Goal: Task Accomplishment & Management: Manage account settings

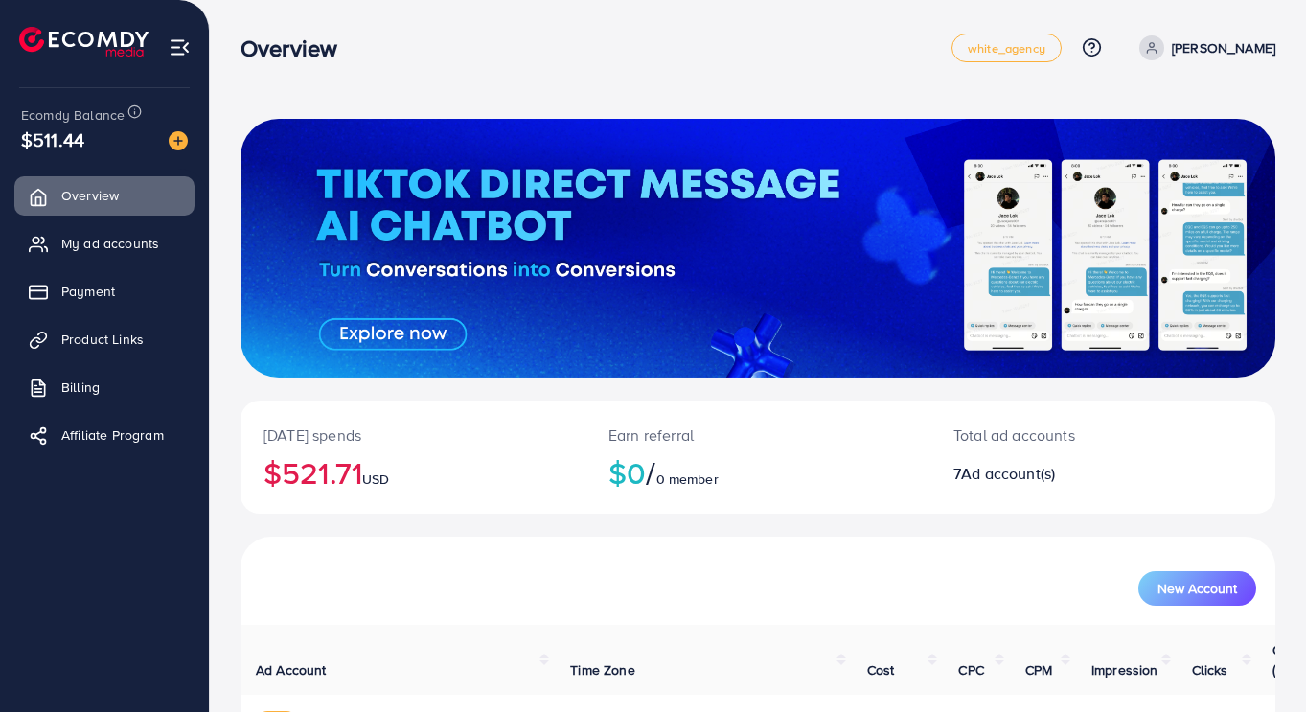
click at [67, 263] on link "My ad accounts" at bounding box center [104, 243] width 180 height 38
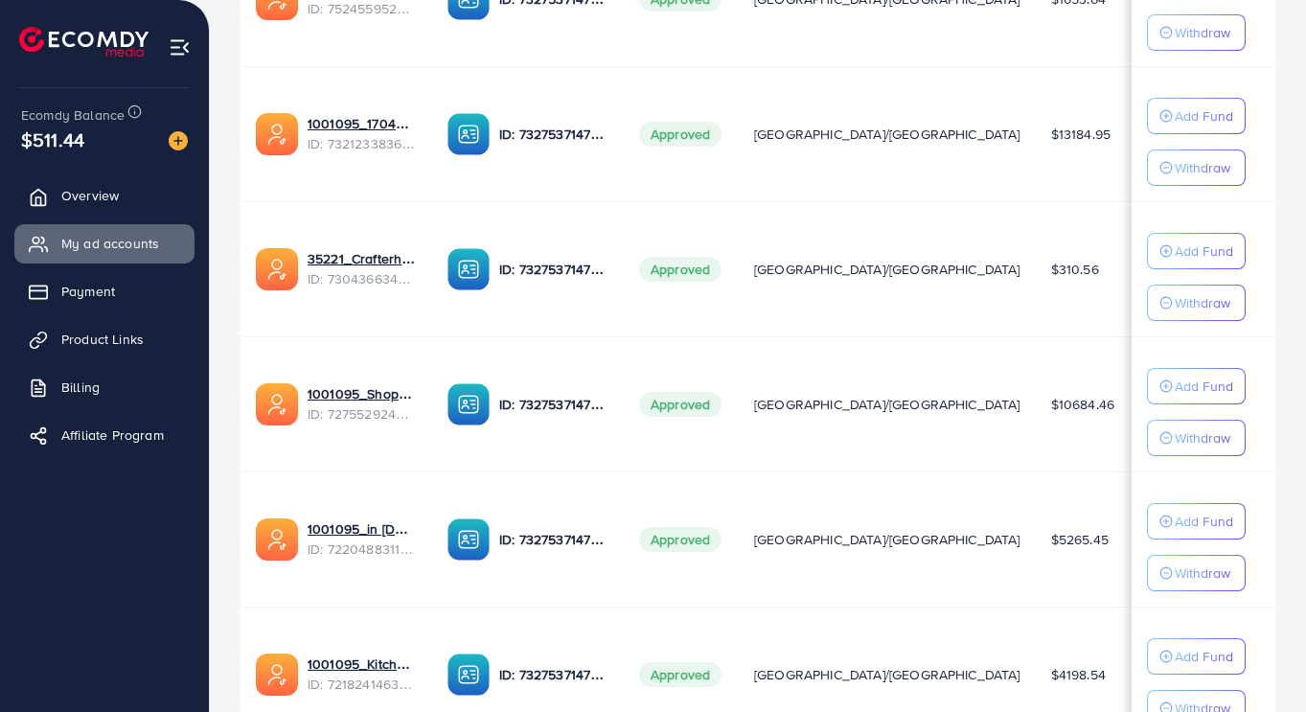
scroll to position [650, 0]
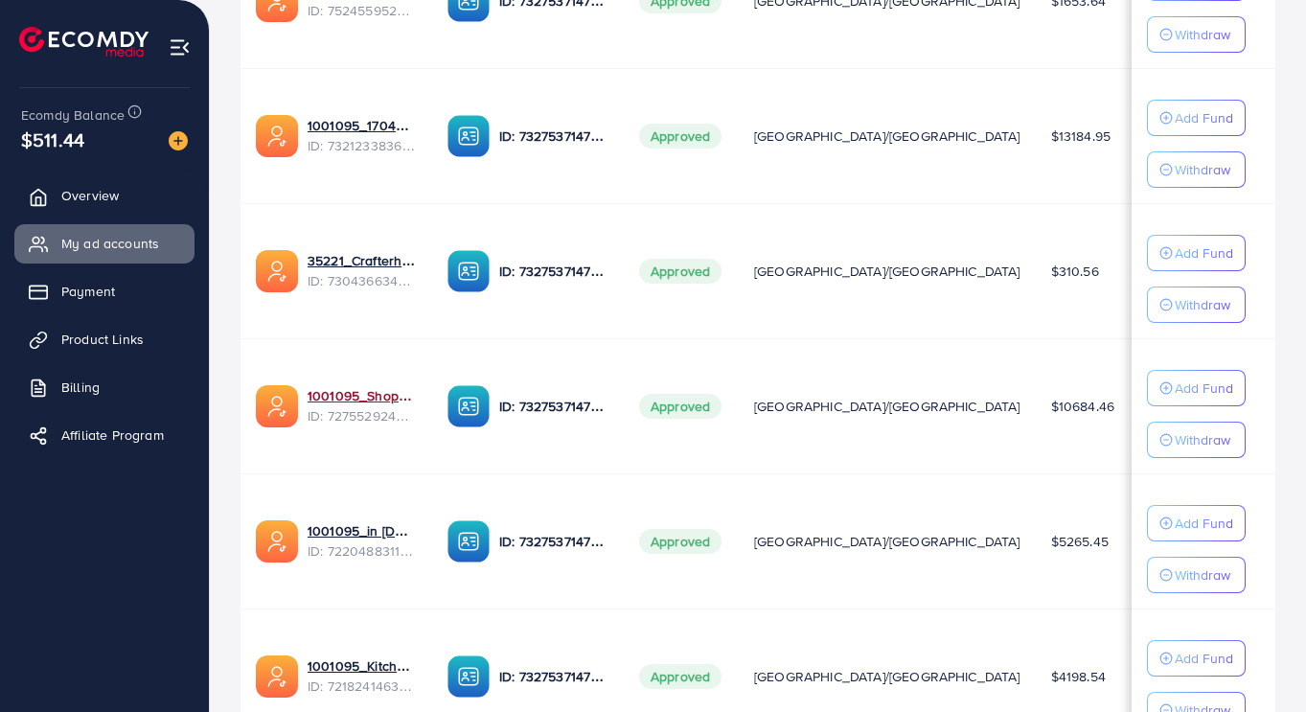
click at [334, 400] on link "1001095_Shopping Center" at bounding box center [362, 395] width 109 height 19
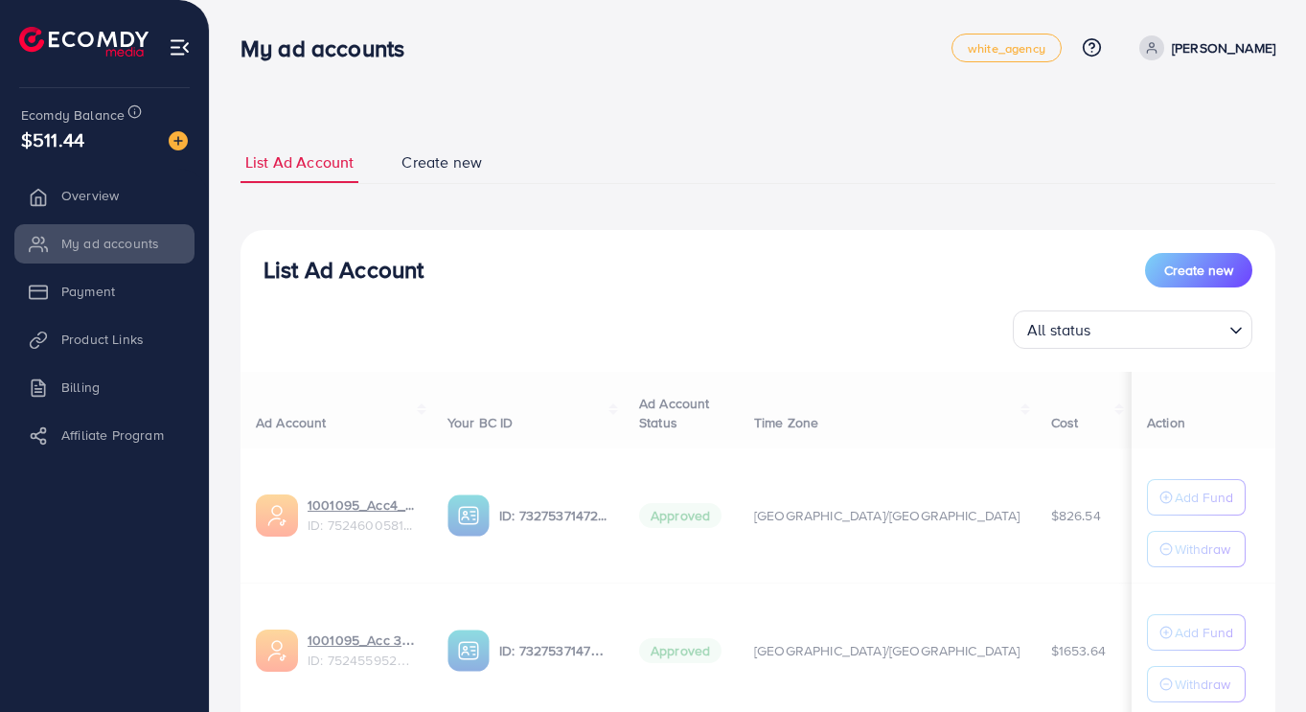
click at [206, 55] on div at bounding box center [105, 34] width 210 height 68
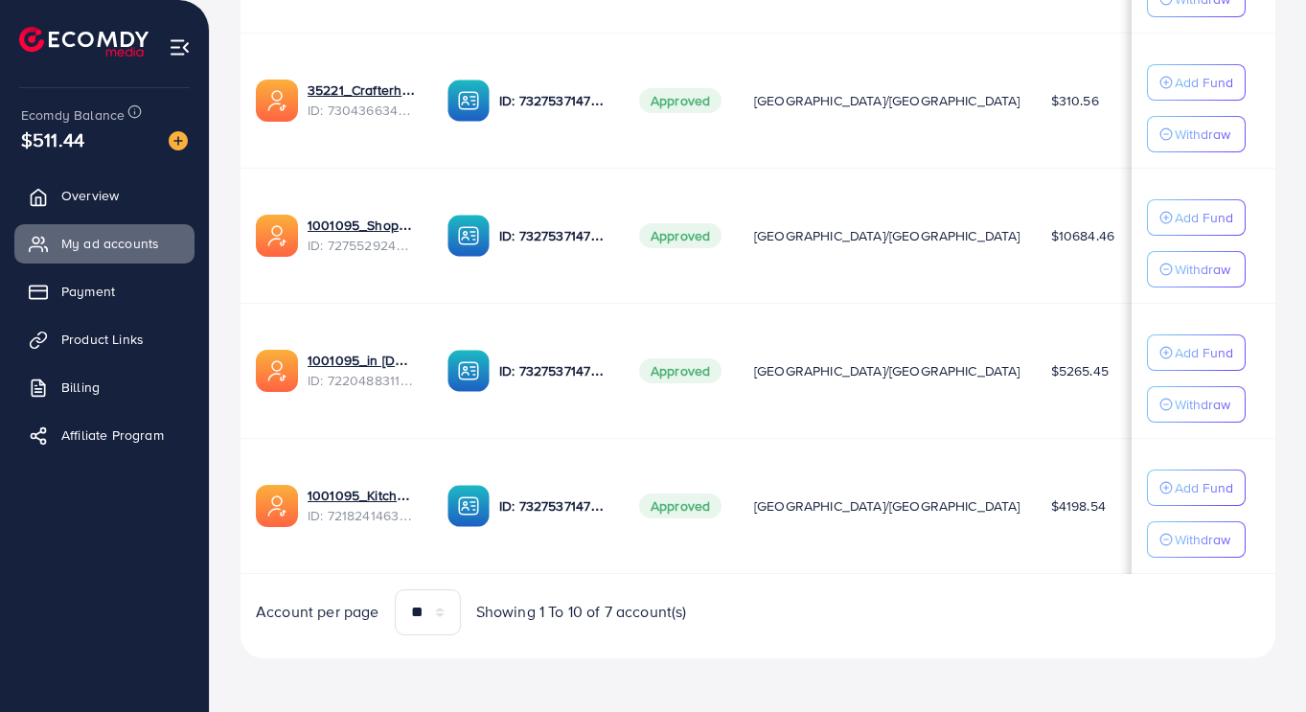
scroll to position [823, 0]
click at [380, 361] on link "1001095_in [DOMAIN_NAME]_1681150971525" at bounding box center [362, 360] width 109 height 19
